Goal: Complete application form

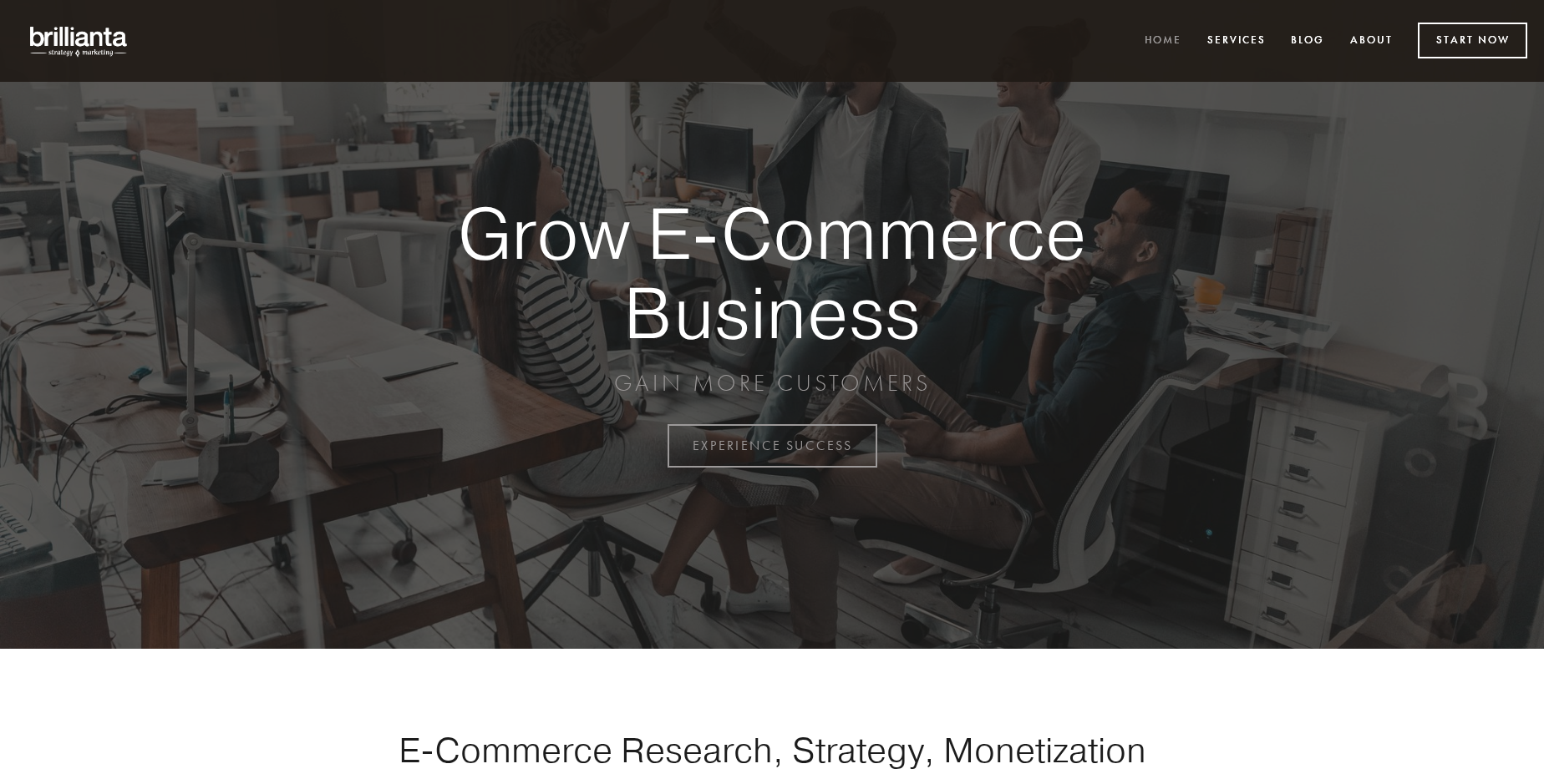
scroll to position [4378, 0]
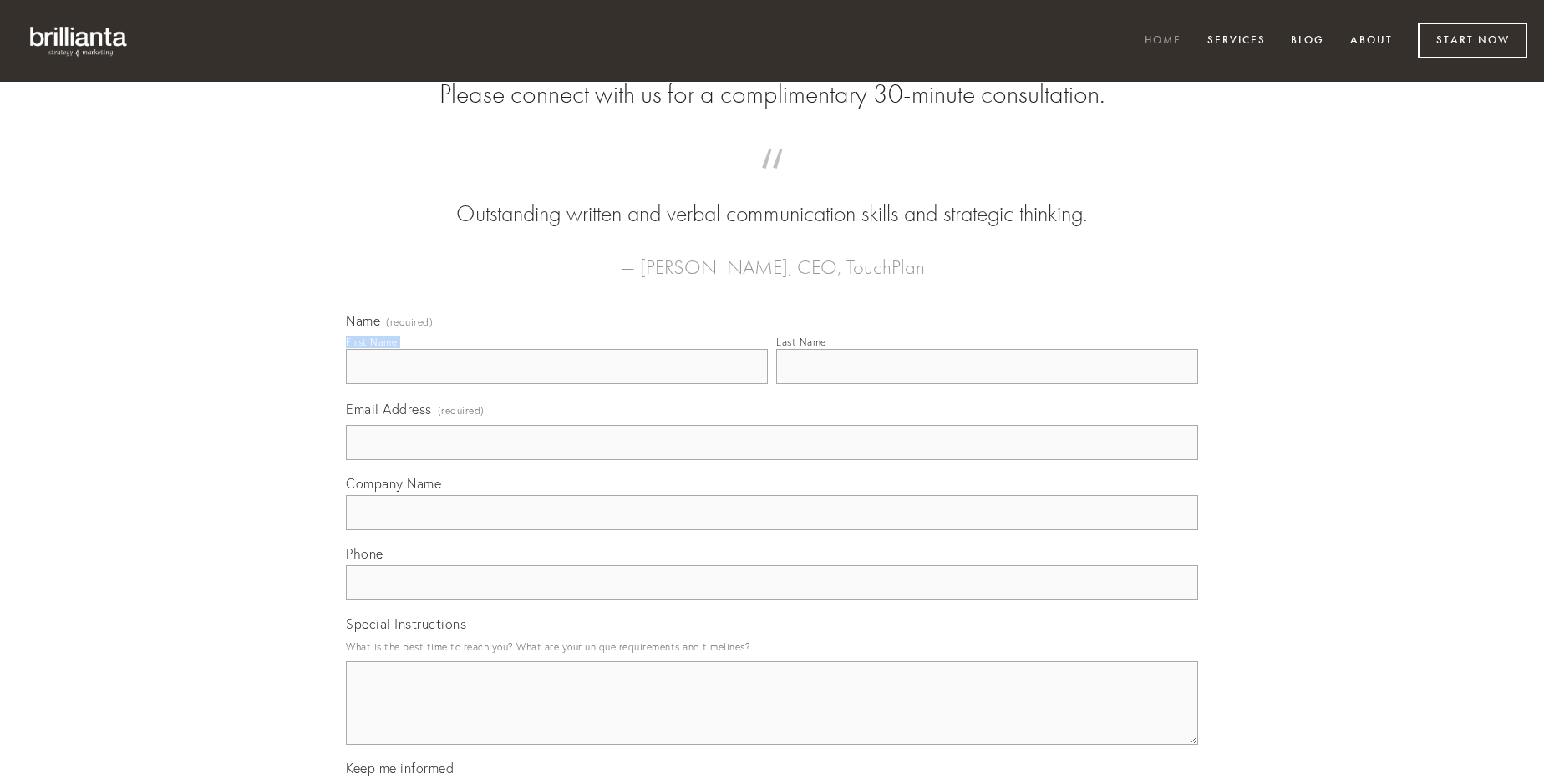
type input "[PERSON_NAME]"
click at [987, 384] on input "Last Name" at bounding box center [987, 366] width 422 height 35
type input "[PERSON_NAME]"
click at [772, 460] on input "Email Address (required)" at bounding box center [772, 443] width 852 height 35
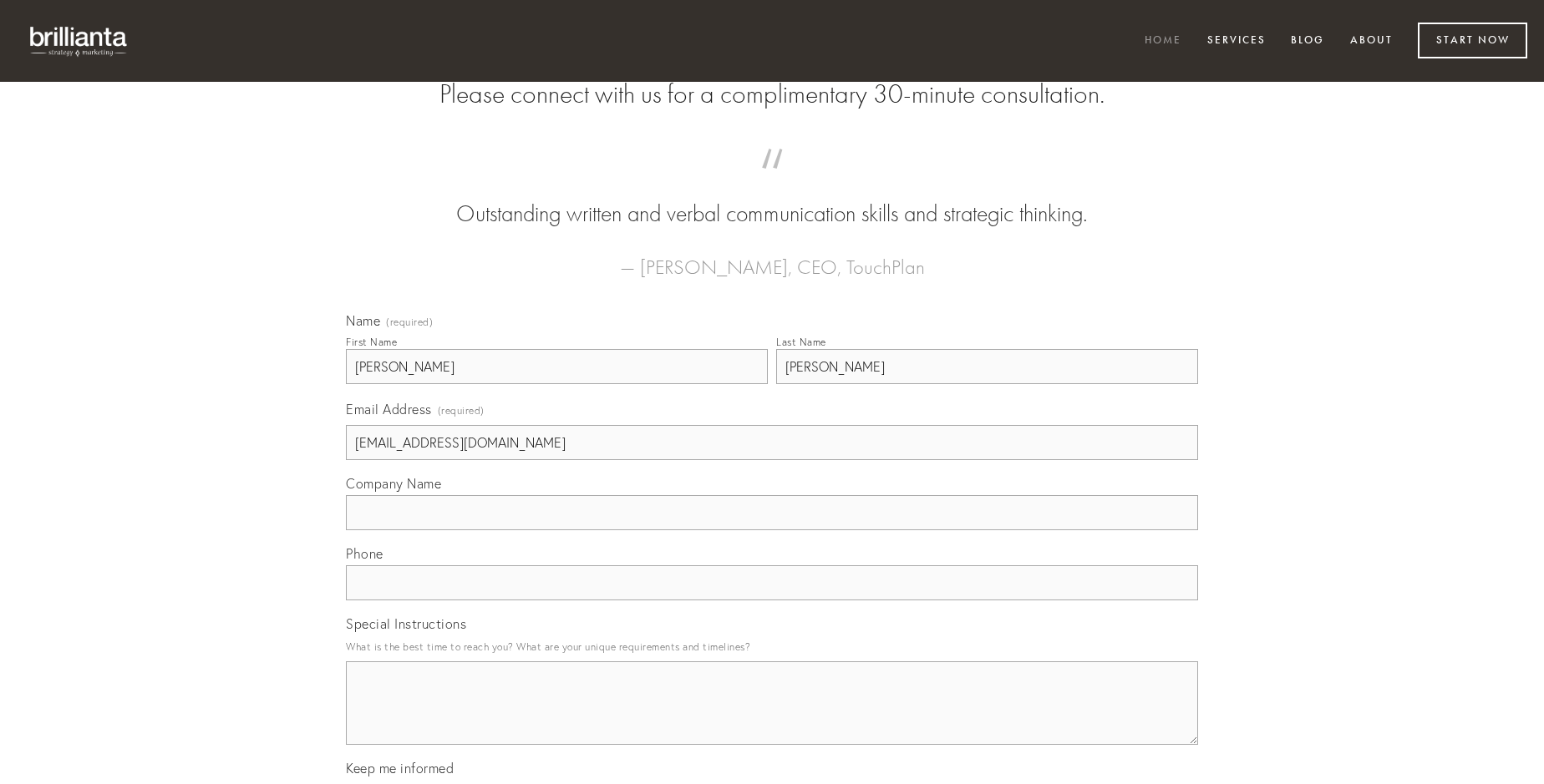
type input "[EMAIL_ADDRESS][DOMAIN_NAME]"
click at [772, 530] on input "Company Name" at bounding box center [772, 513] width 852 height 35
type input "carcer"
click at [772, 601] on input "text" at bounding box center [772, 583] width 852 height 35
click at [772, 718] on textarea "Special Instructions" at bounding box center [772, 703] width 852 height 84
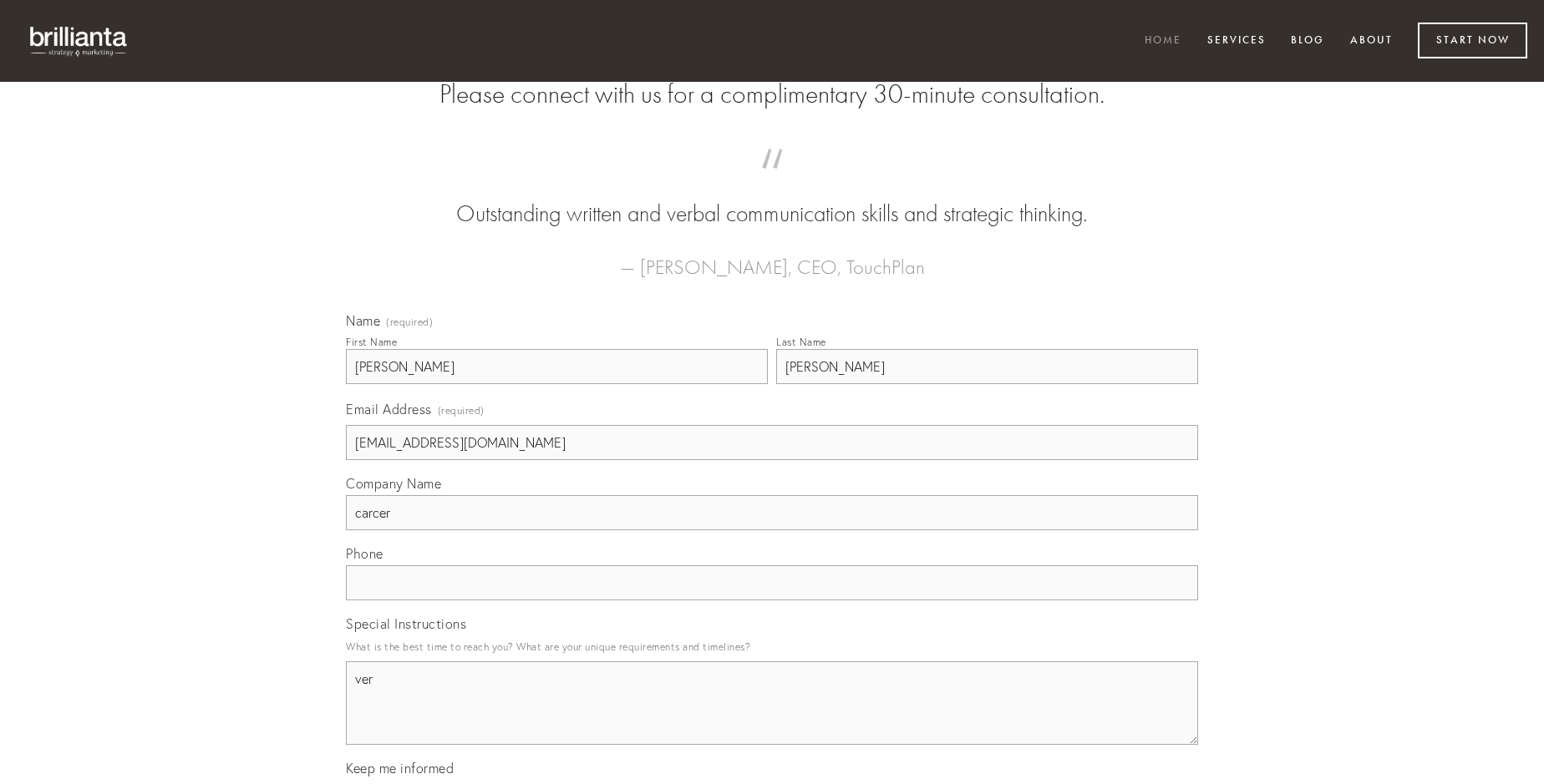
type textarea "ver"
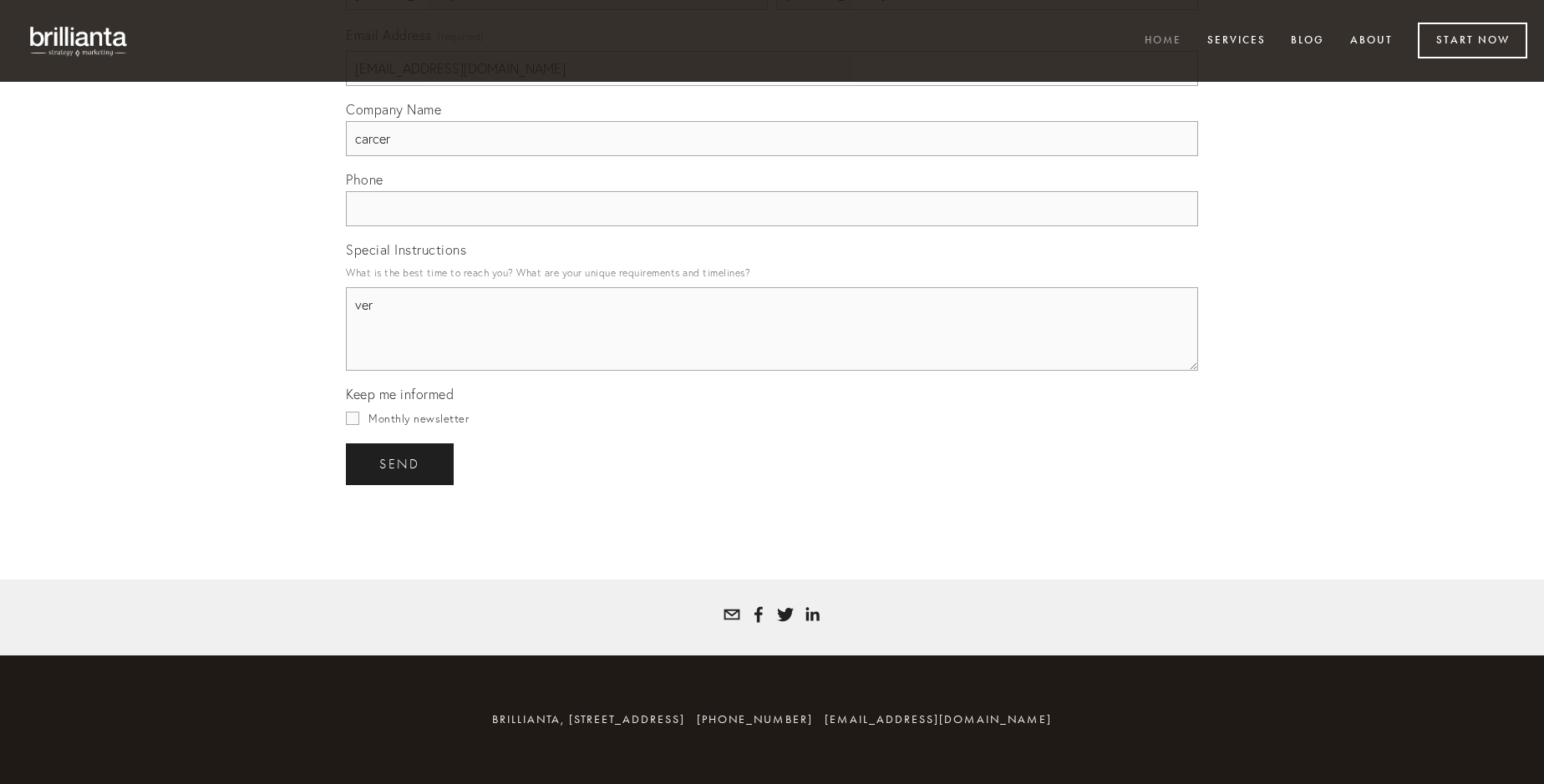
click at [401, 463] on span "send" at bounding box center [400, 464] width 41 height 15
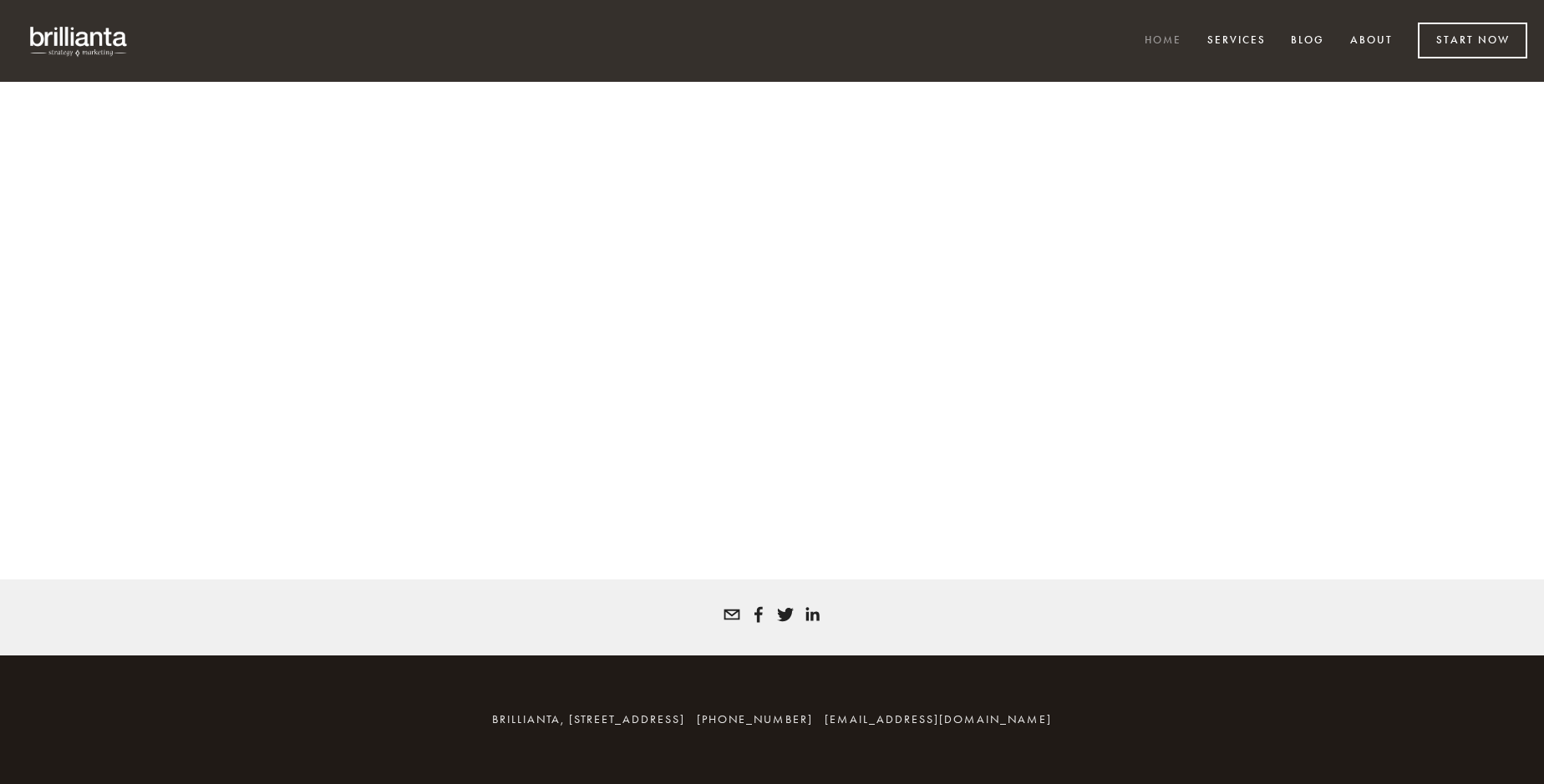
scroll to position [4356, 0]
